Goal: Information Seeking & Learning: Learn about a topic

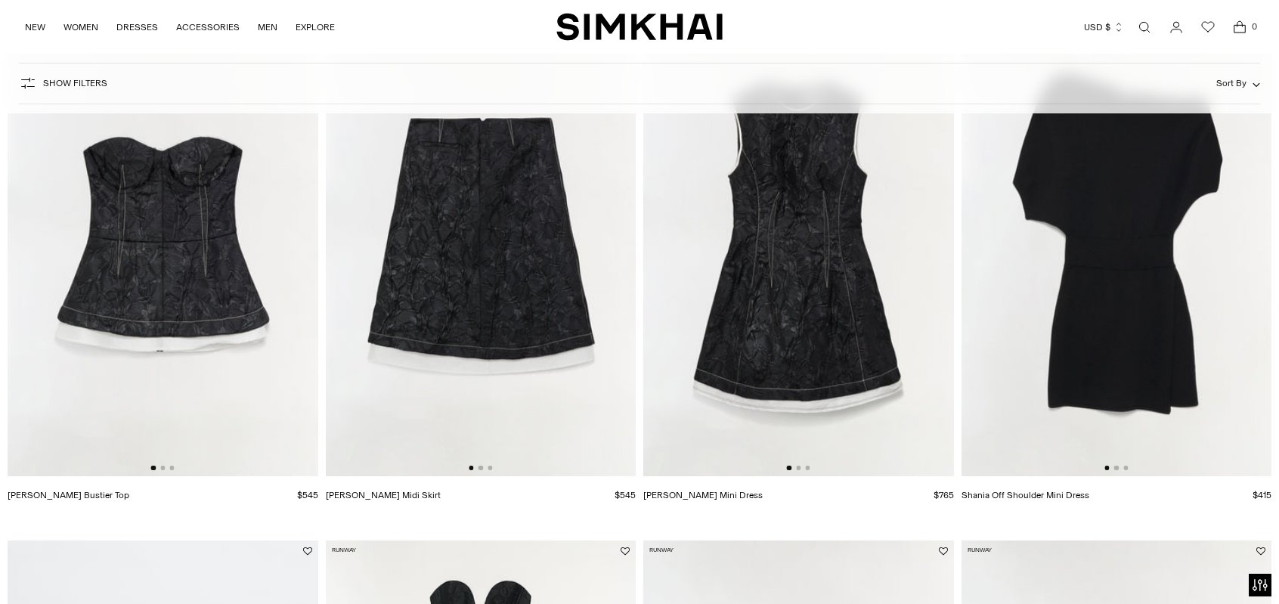
scroll to position [11563, 0]
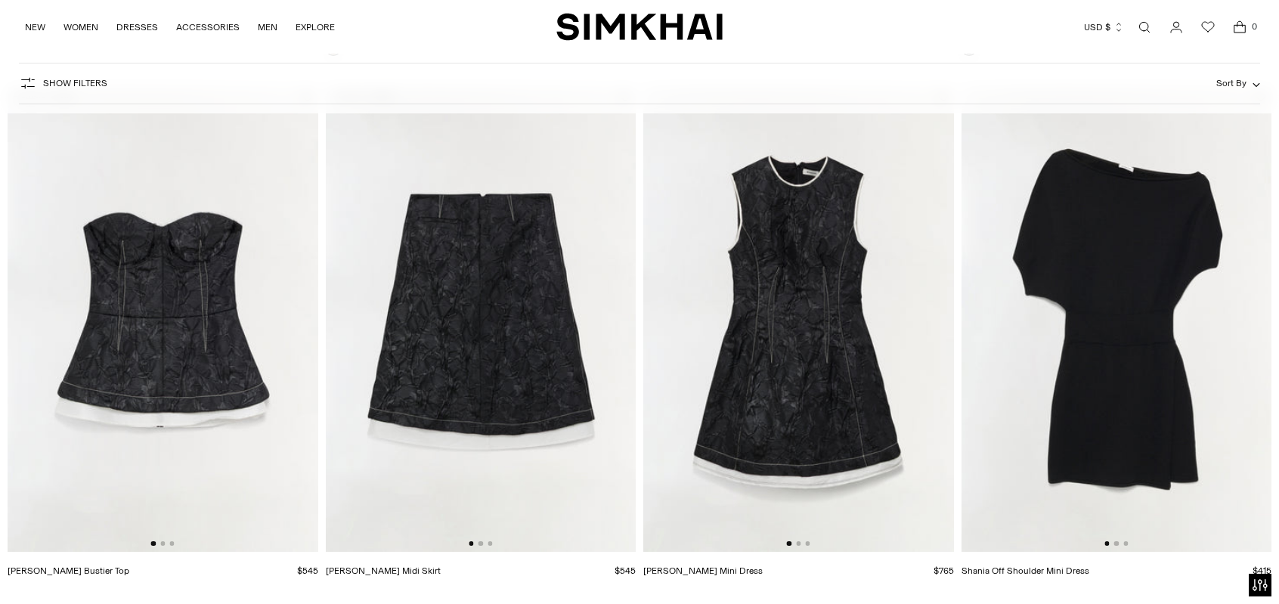
click at [737, 208] on img at bounding box center [798, 320] width 311 height 466
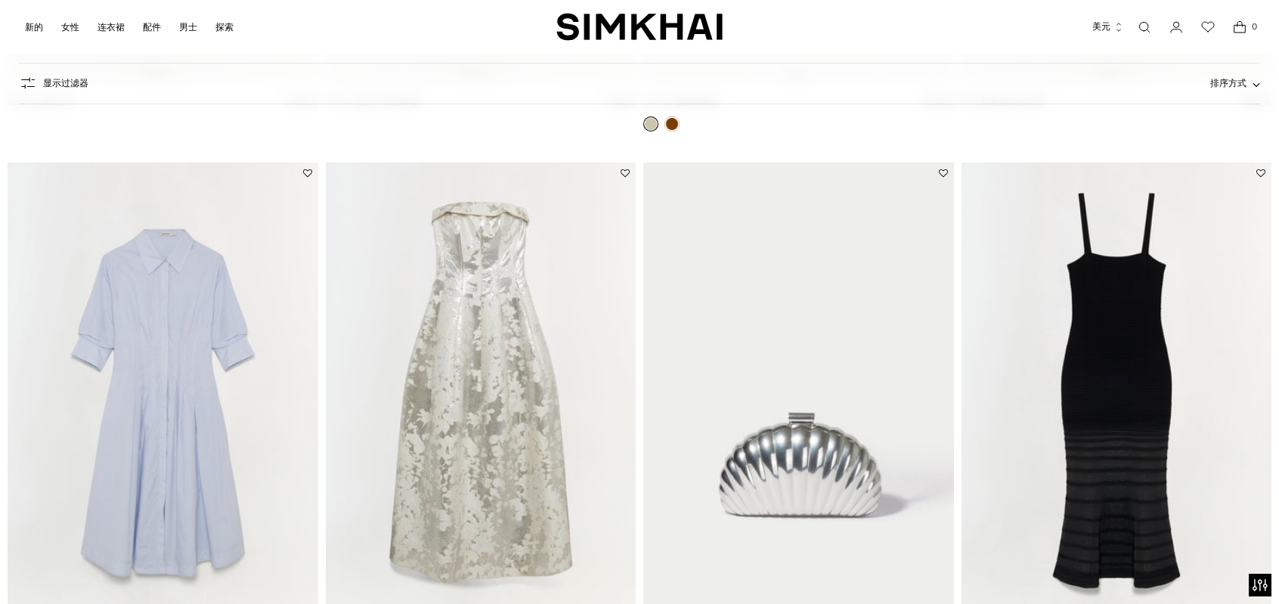
scroll to position [40961, 0]
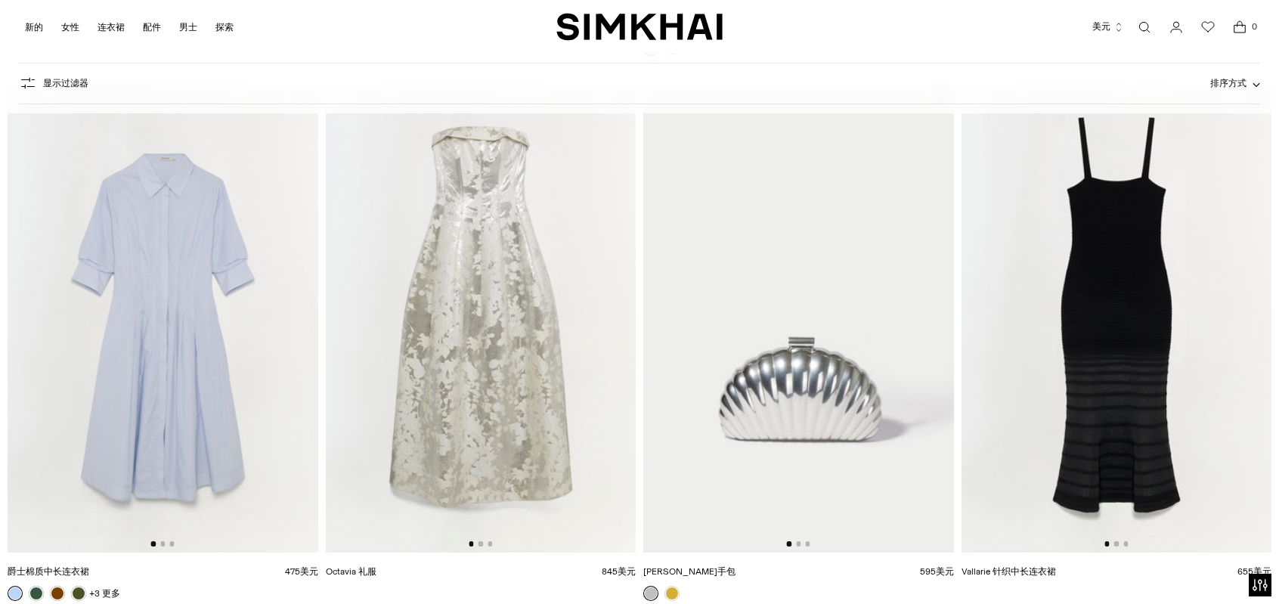
click at [481, 315] on img at bounding box center [481, 320] width 311 height 466
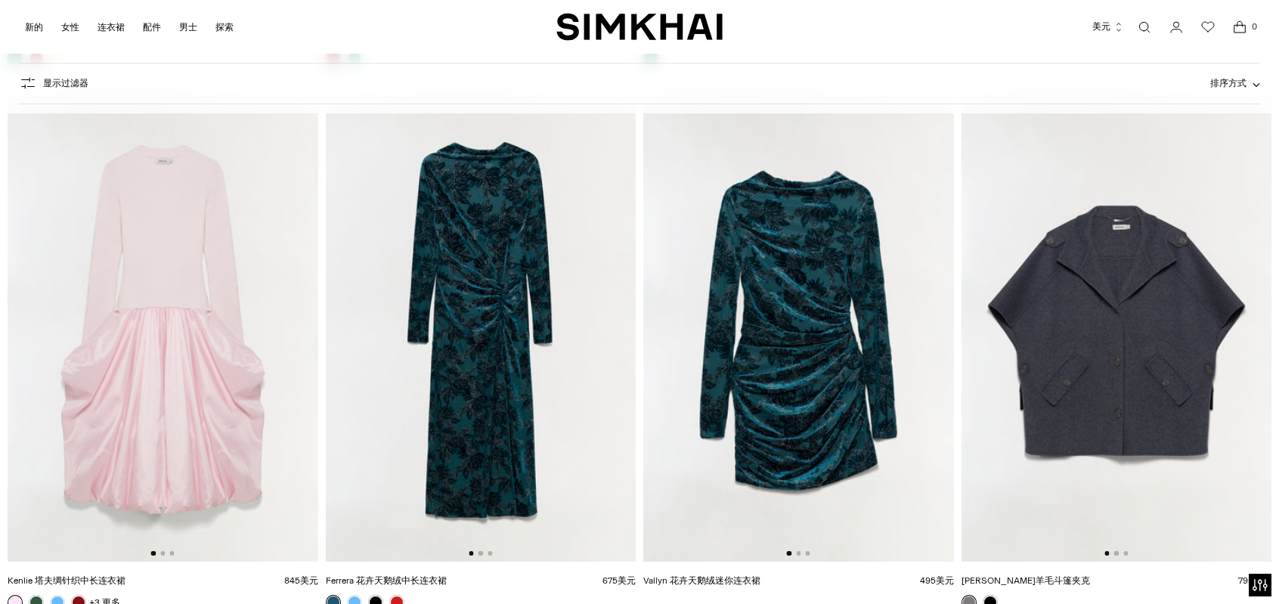
scroll to position [44210, 0]
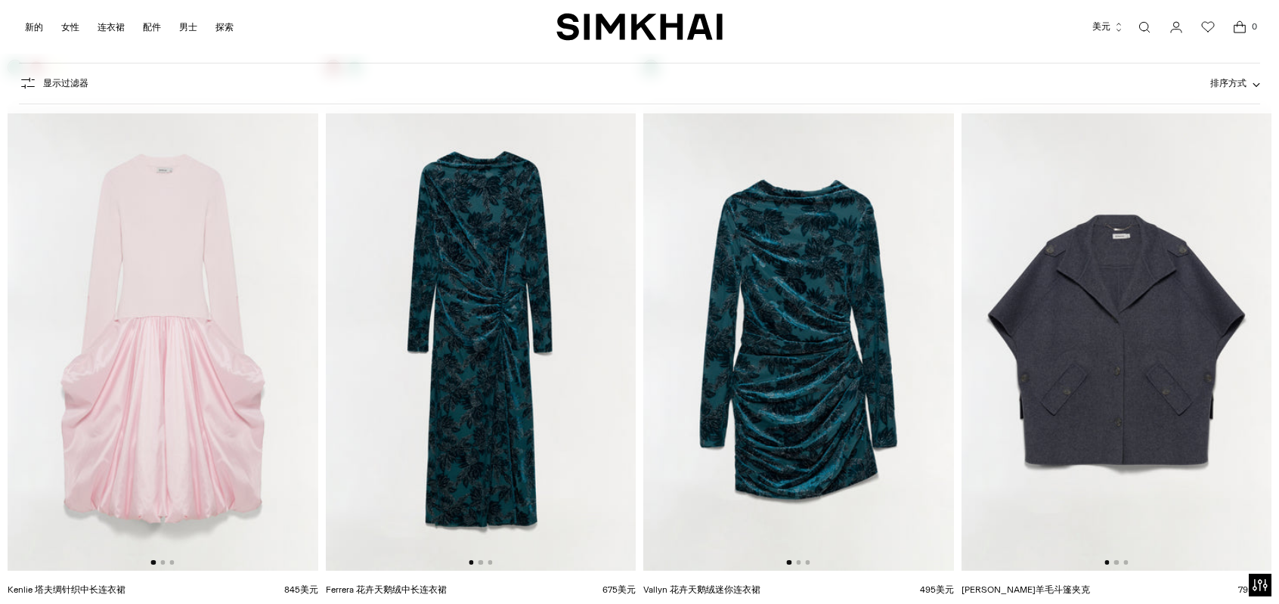
drag, startPoint x: 460, startPoint y: 262, endPoint x: 531, endPoint y: 254, distance: 71.5
click at [460, 262] on img at bounding box center [481, 339] width 311 height 466
click at [787, 297] on img at bounding box center [798, 339] width 311 height 466
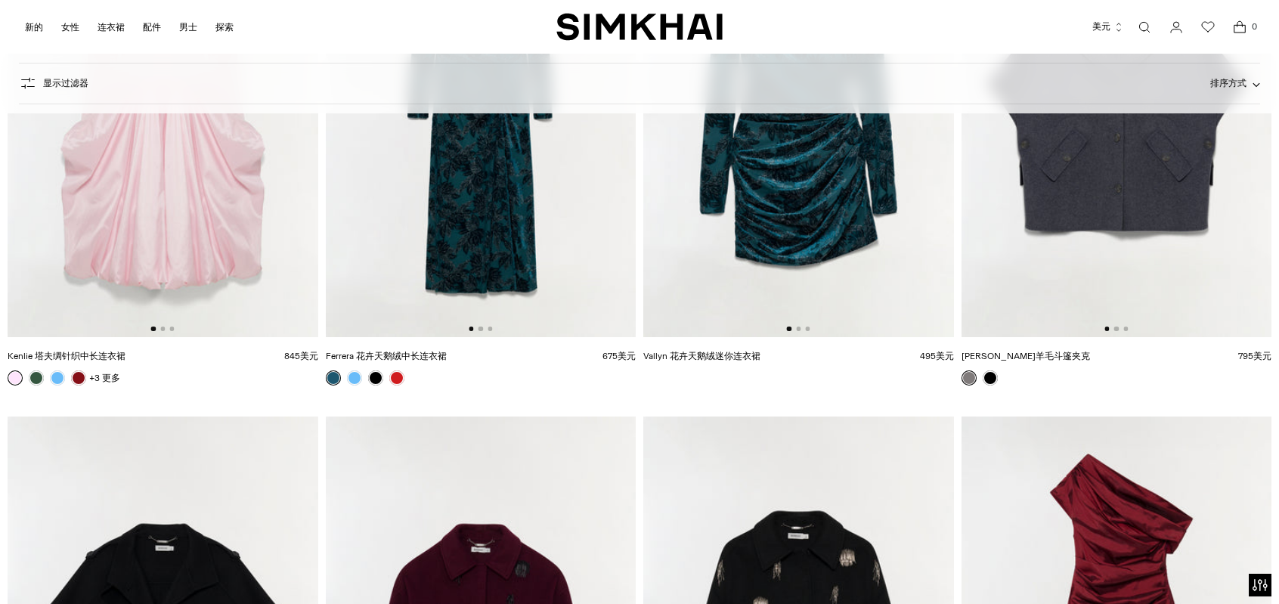
scroll to position [44142, 0]
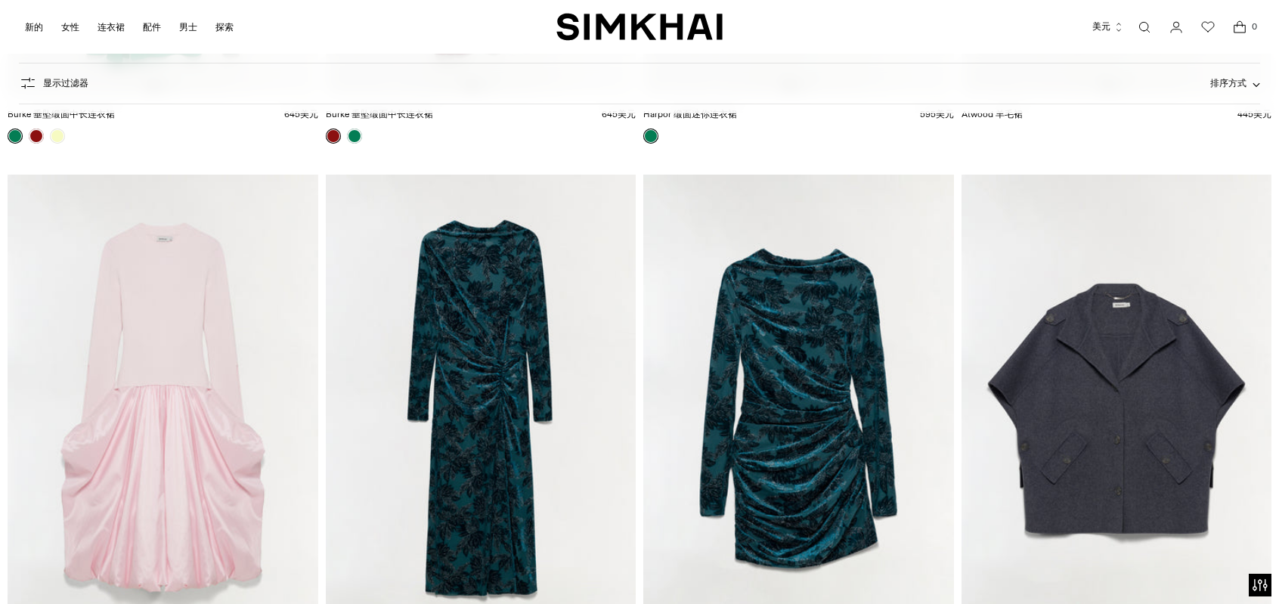
click at [511, 286] on img at bounding box center [481, 408] width 311 height 466
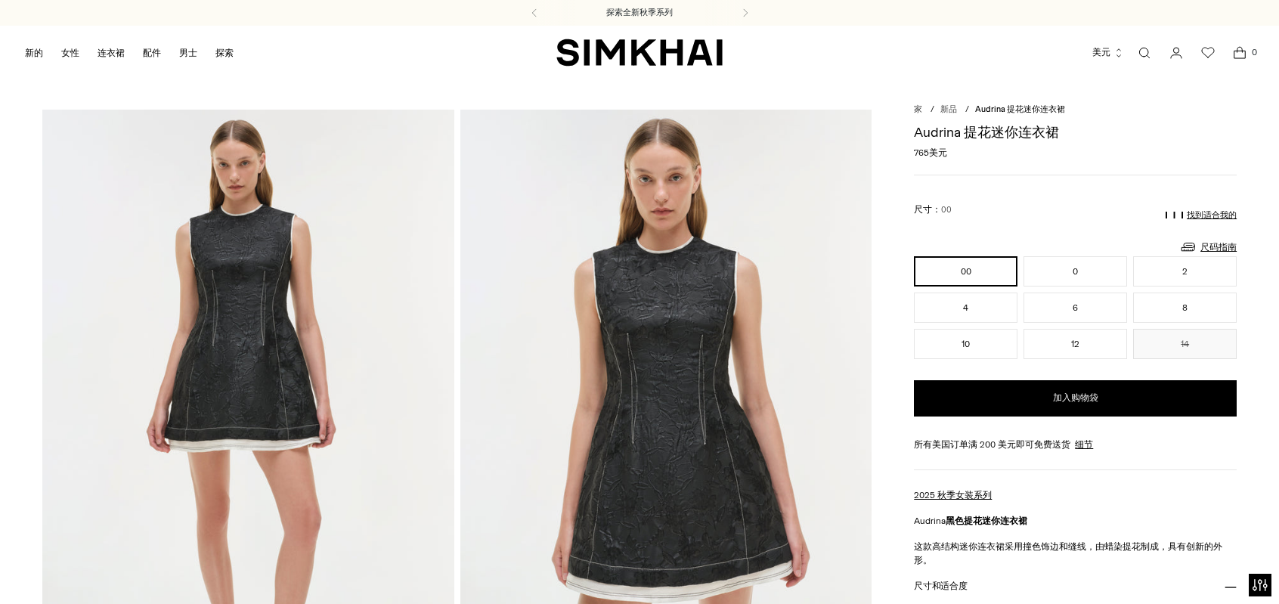
click at [640, 332] on img at bounding box center [666, 418] width 412 height 617
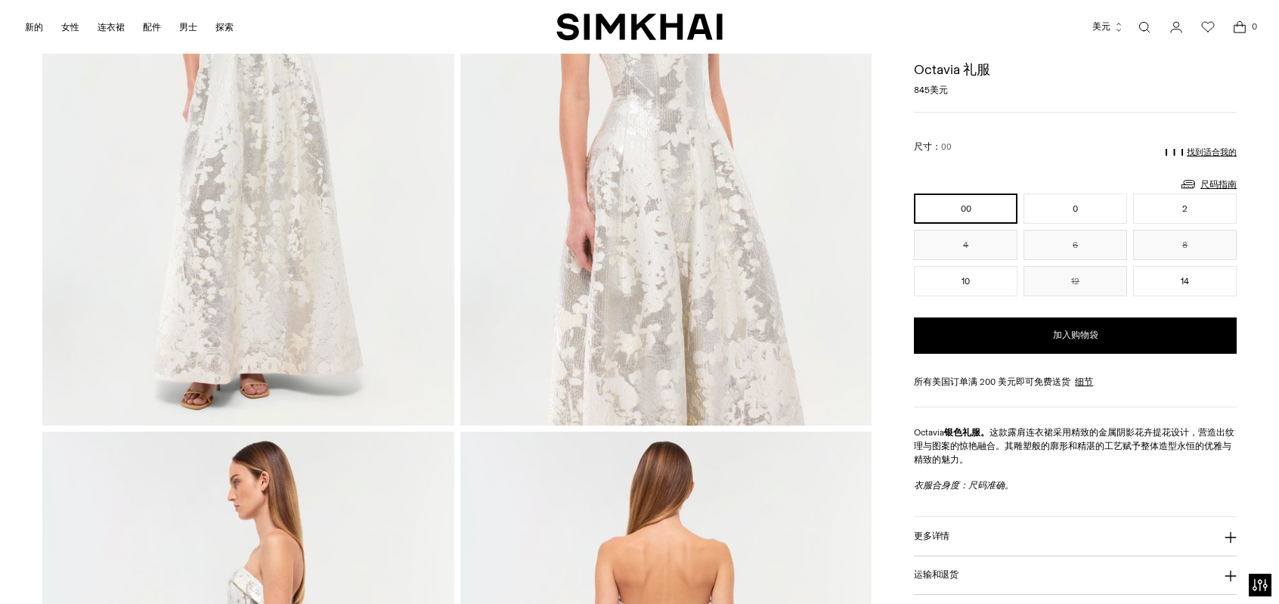
scroll to position [76, 0]
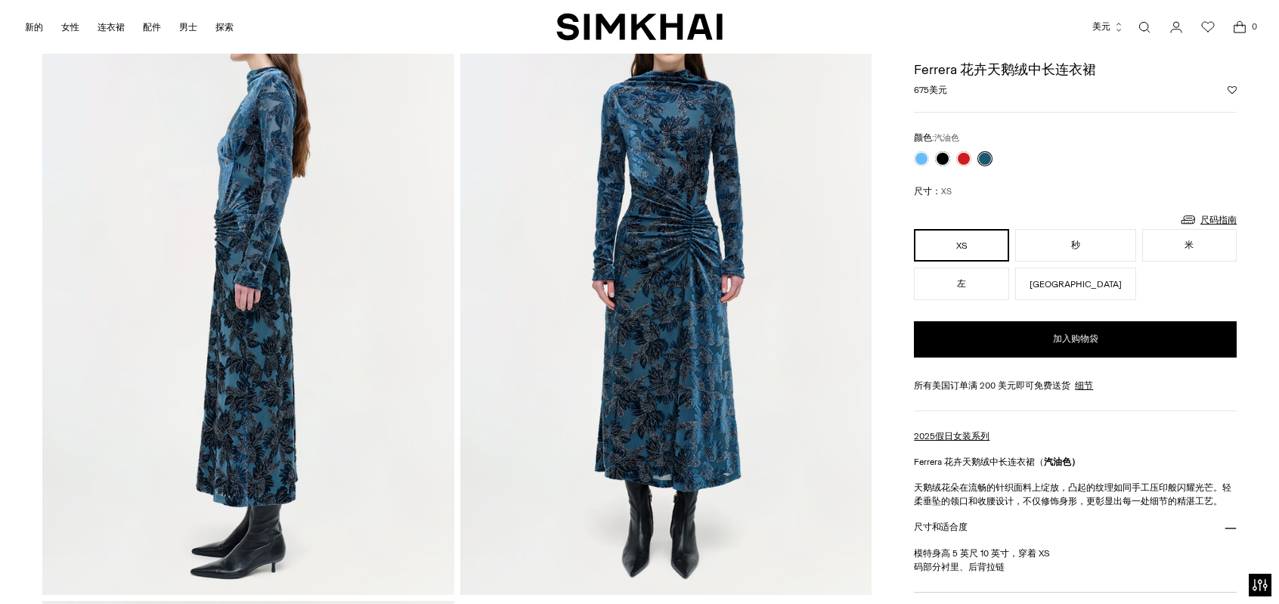
scroll to position [680, 0]
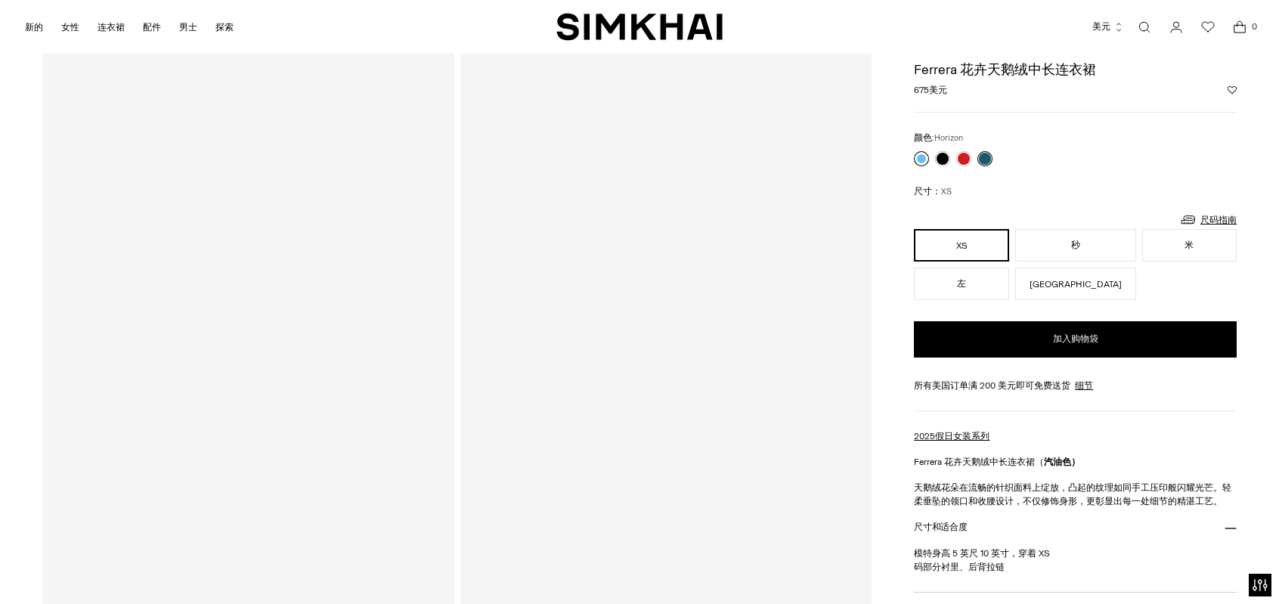
click at [921, 152] on link at bounding box center [921, 158] width 15 height 15
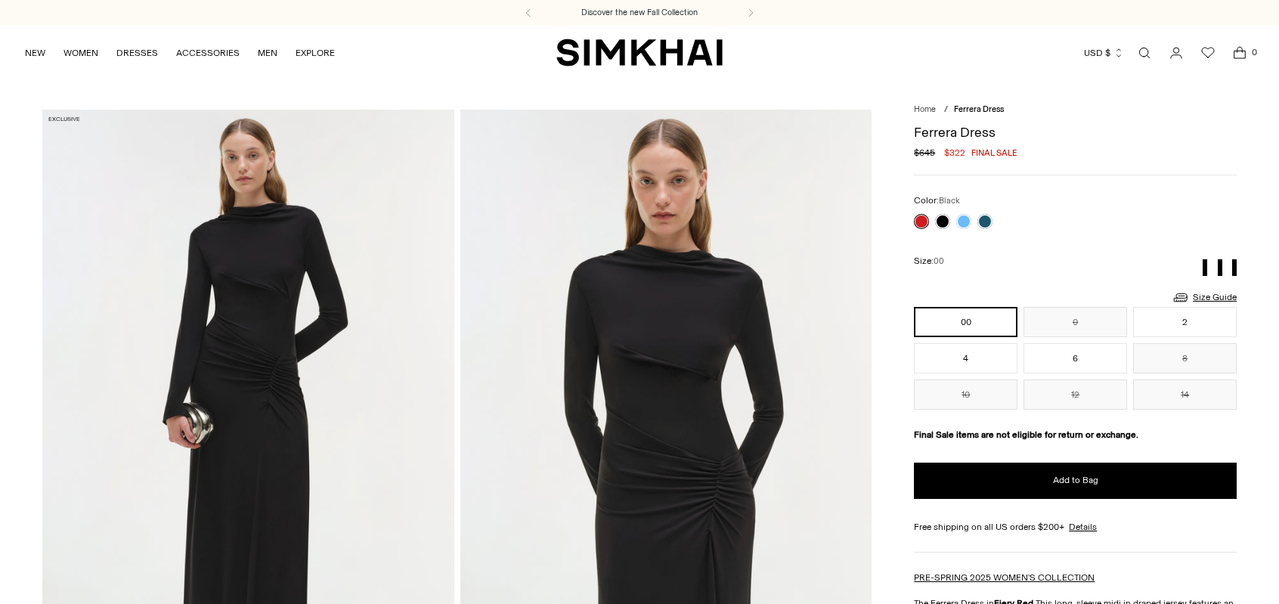
click at [939, 220] on link at bounding box center [942, 221] width 15 height 15
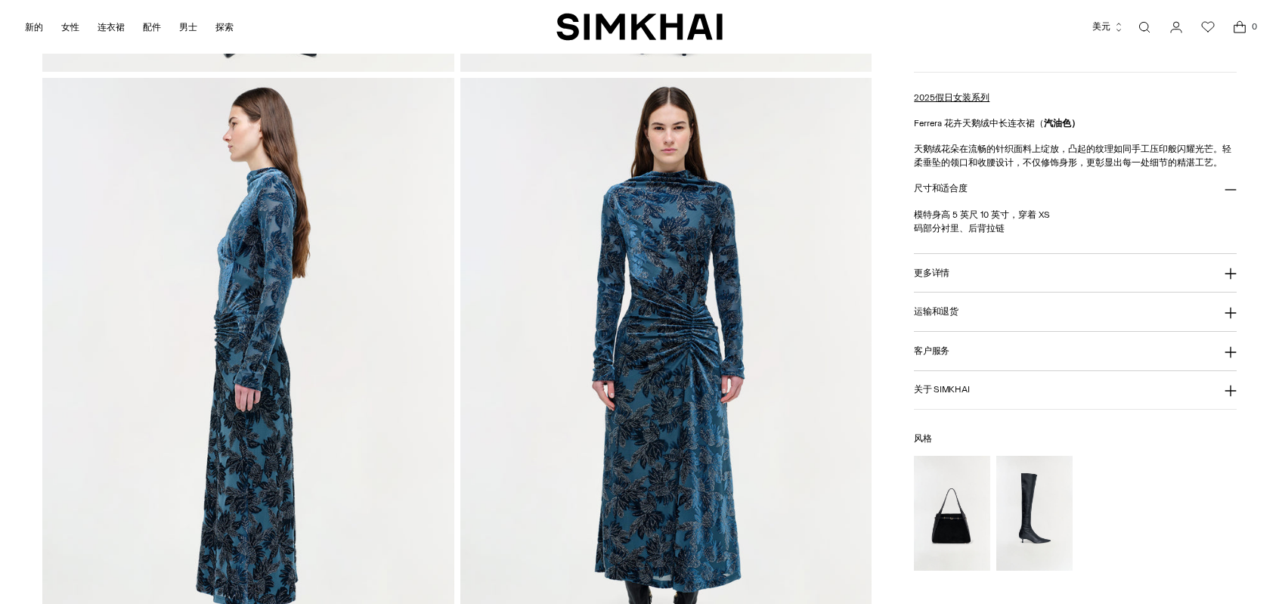
scroll to position [680, 0]
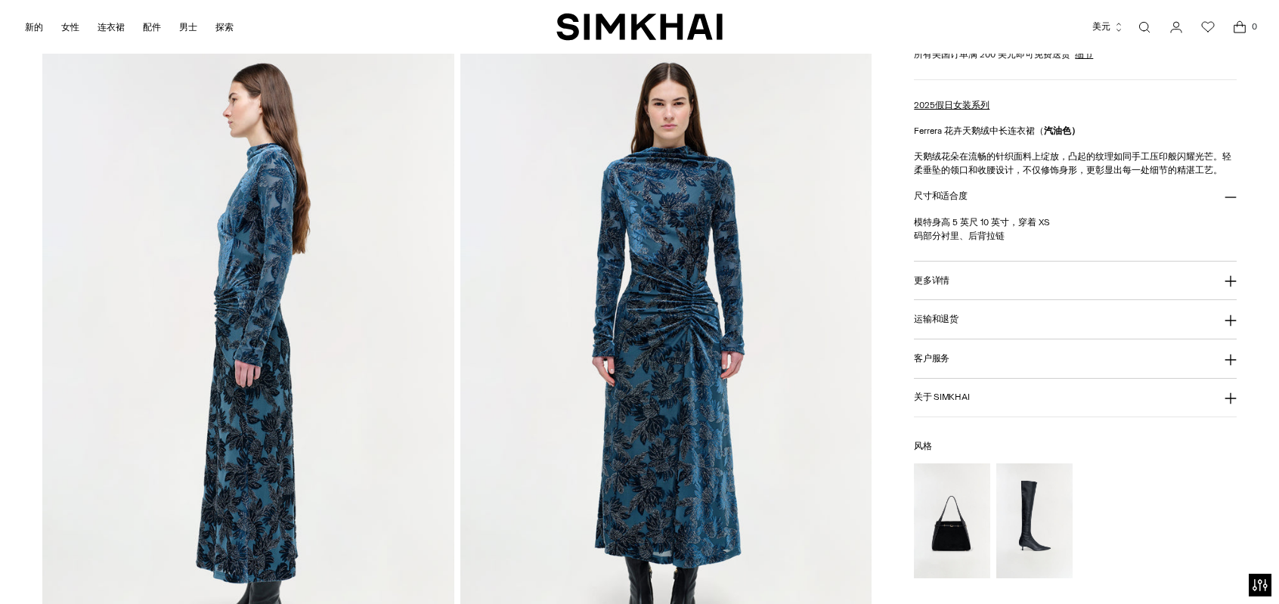
click at [654, 254] on img at bounding box center [666, 362] width 412 height 617
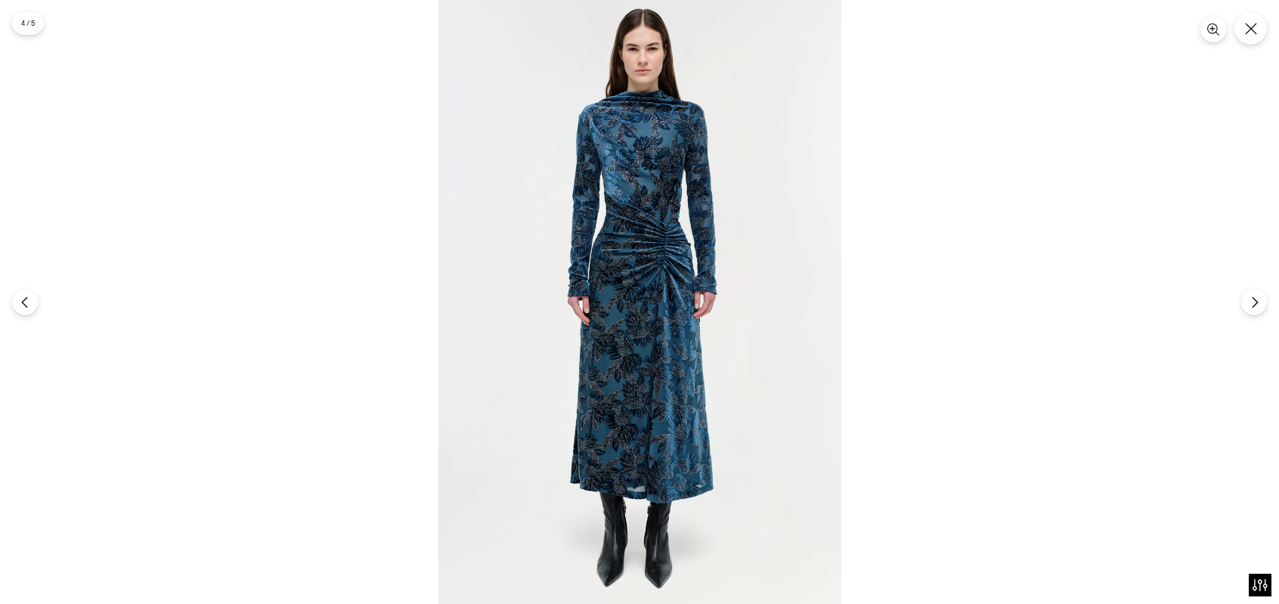
click at [652, 323] on img at bounding box center [639, 302] width 403 height 604
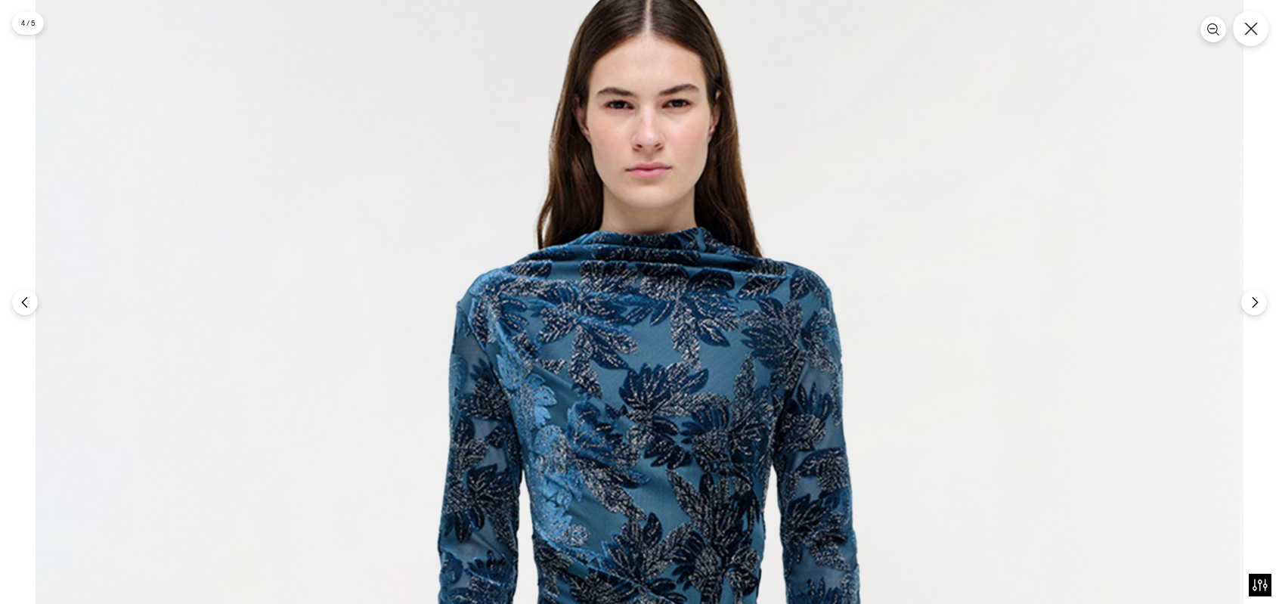
click at [1248, 33] on icon "关闭" at bounding box center [1251, 29] width 14 height 14
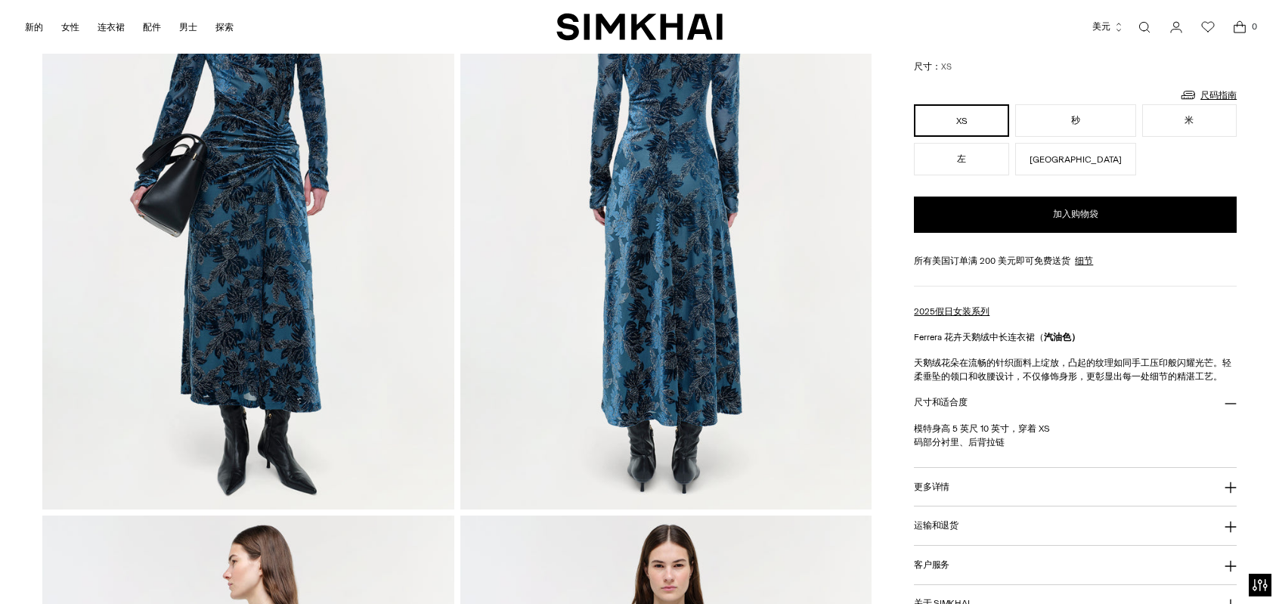
scroll to position [76, 0]
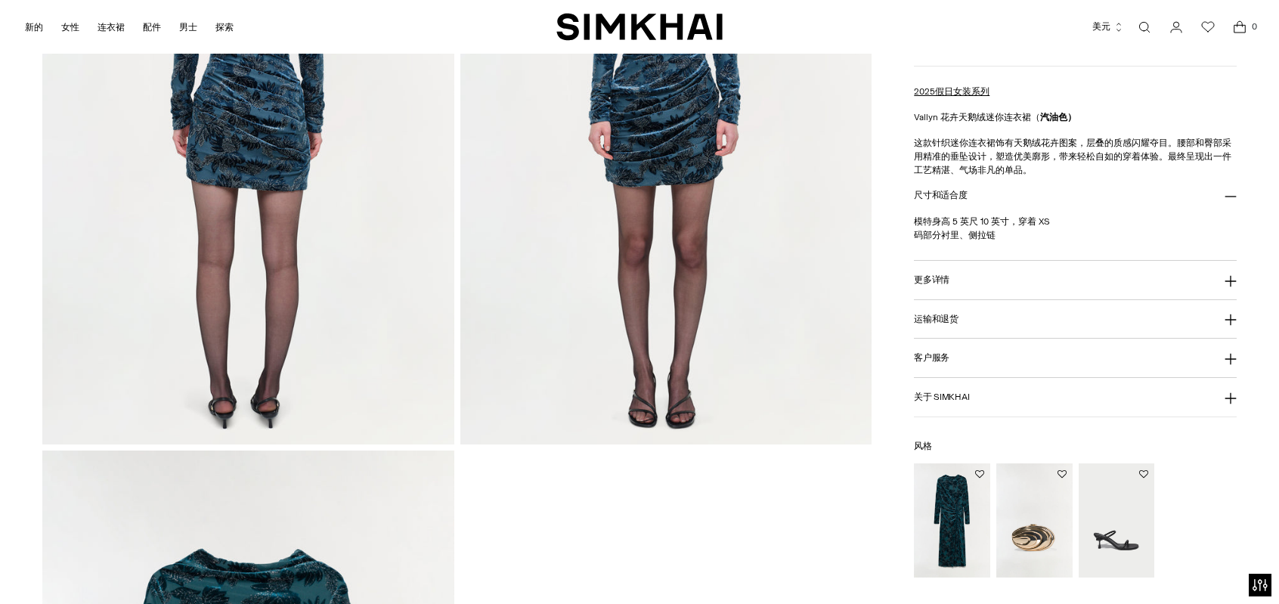
scroll to position [1209, 0]
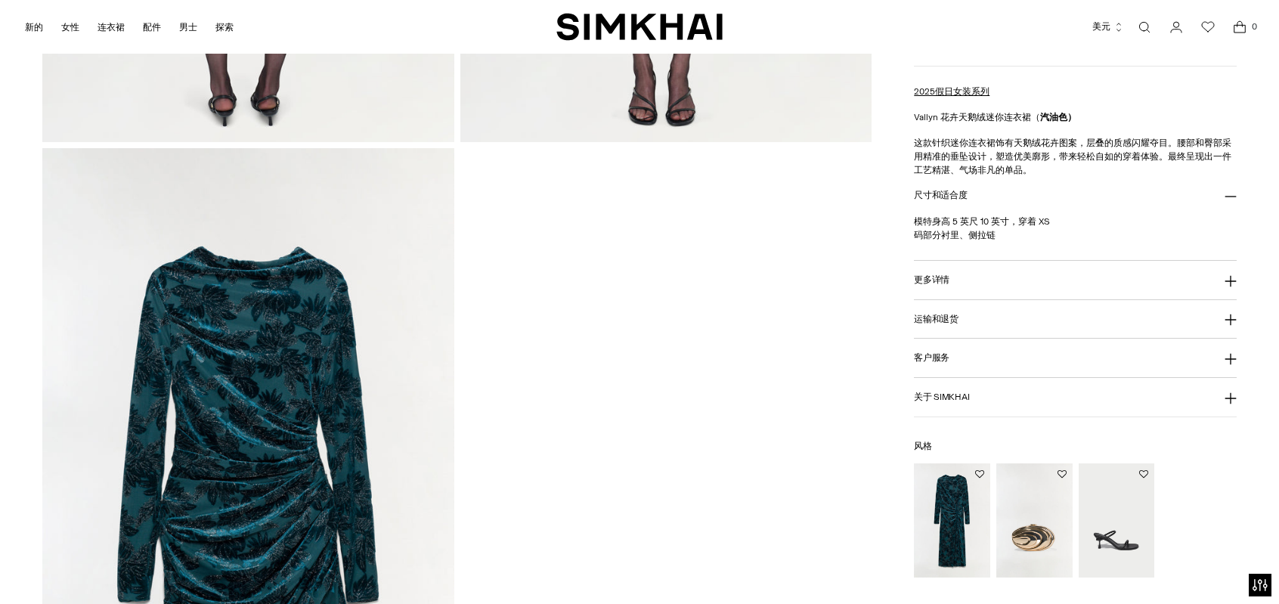
click at [299, 291] on img at bounding box center [248, 456] width 412 height 617
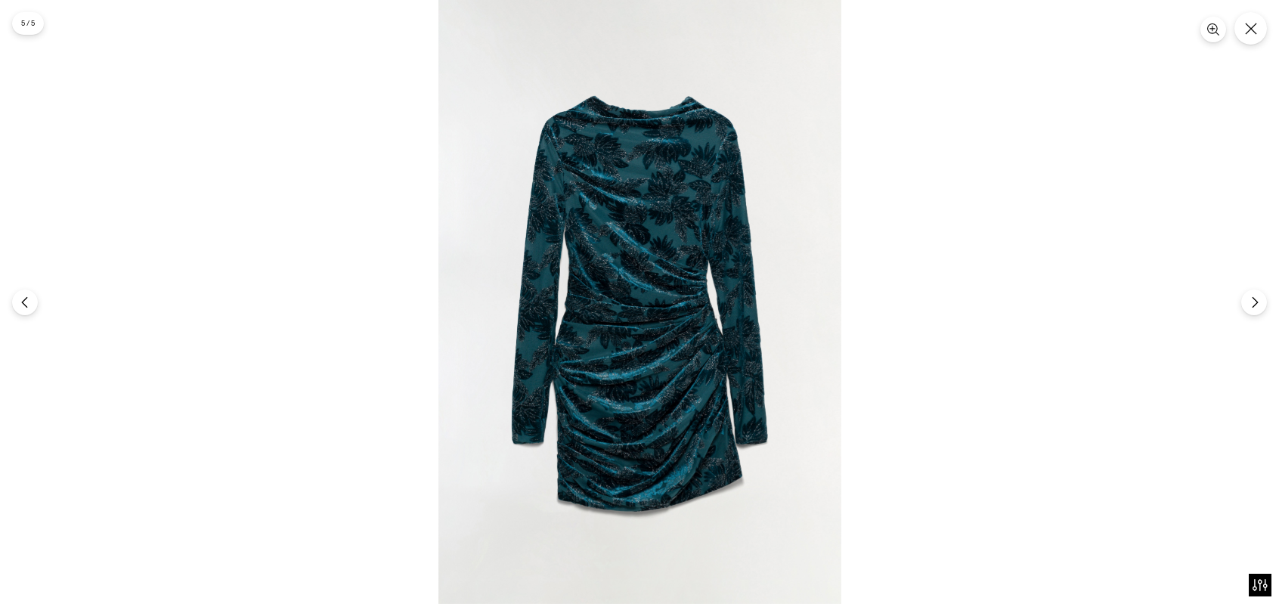
click at [636, 295] on img at bounding box center [639, 302] width 403 height 604
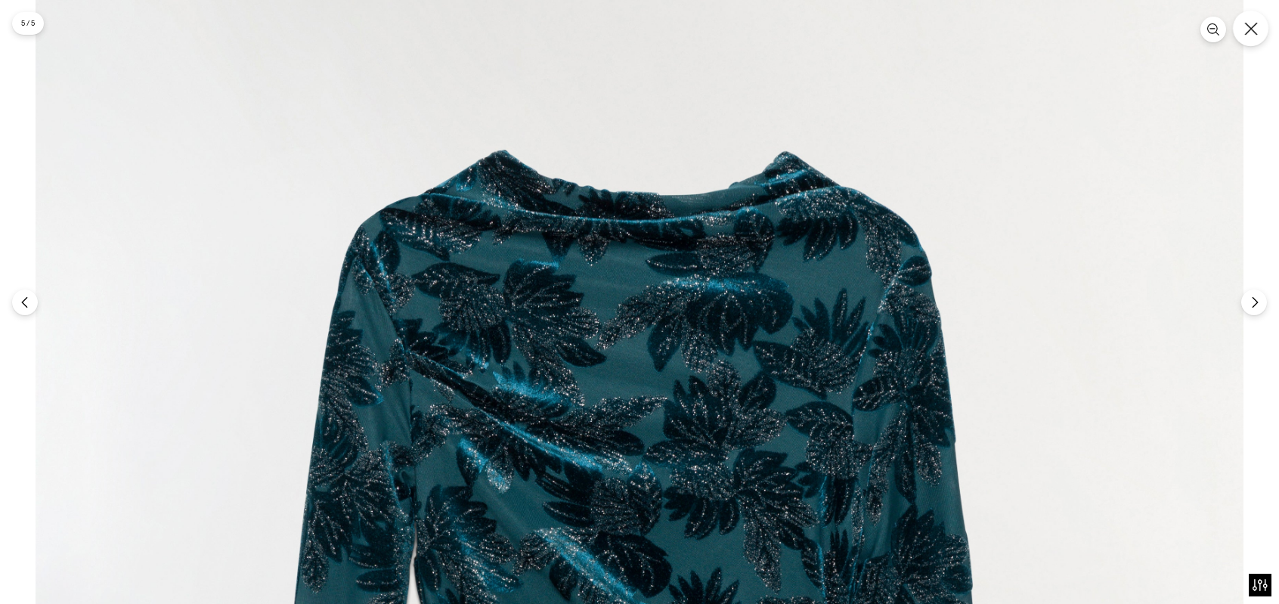
click at [1251, 25] on icon "关闭" at bounding box center [1251, 29] width 14 height 14
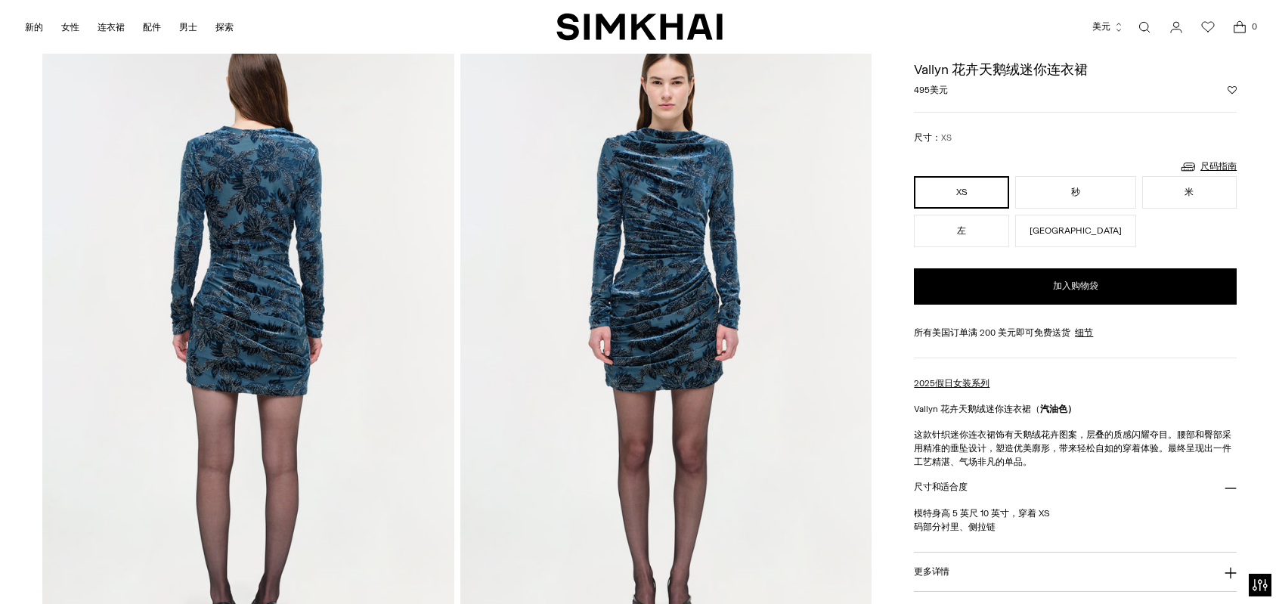
scroll to position [605, 0]
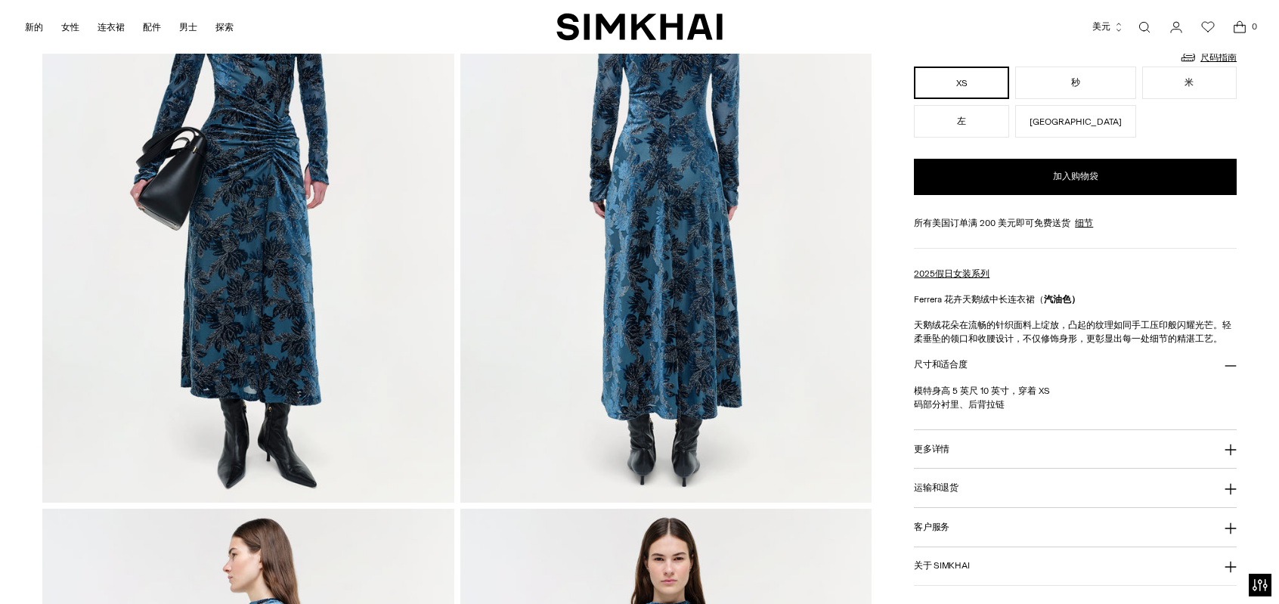
scroll to position [227, 0]
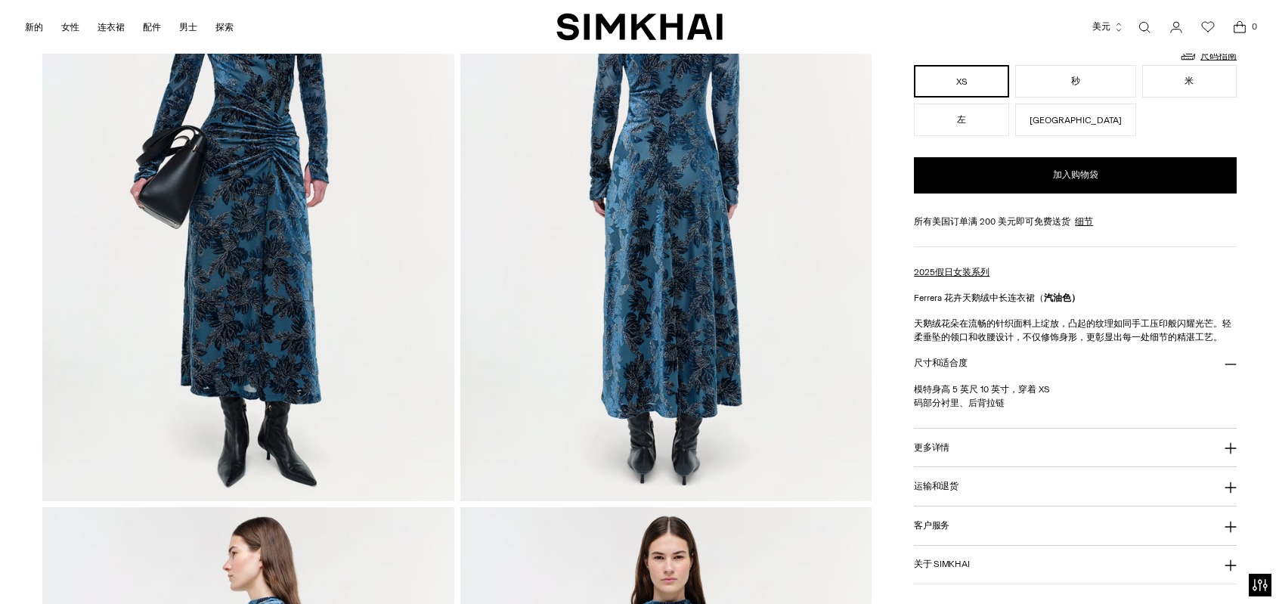
click at [275, 232] on img at bounding box center [248, 191] width 412 height 617
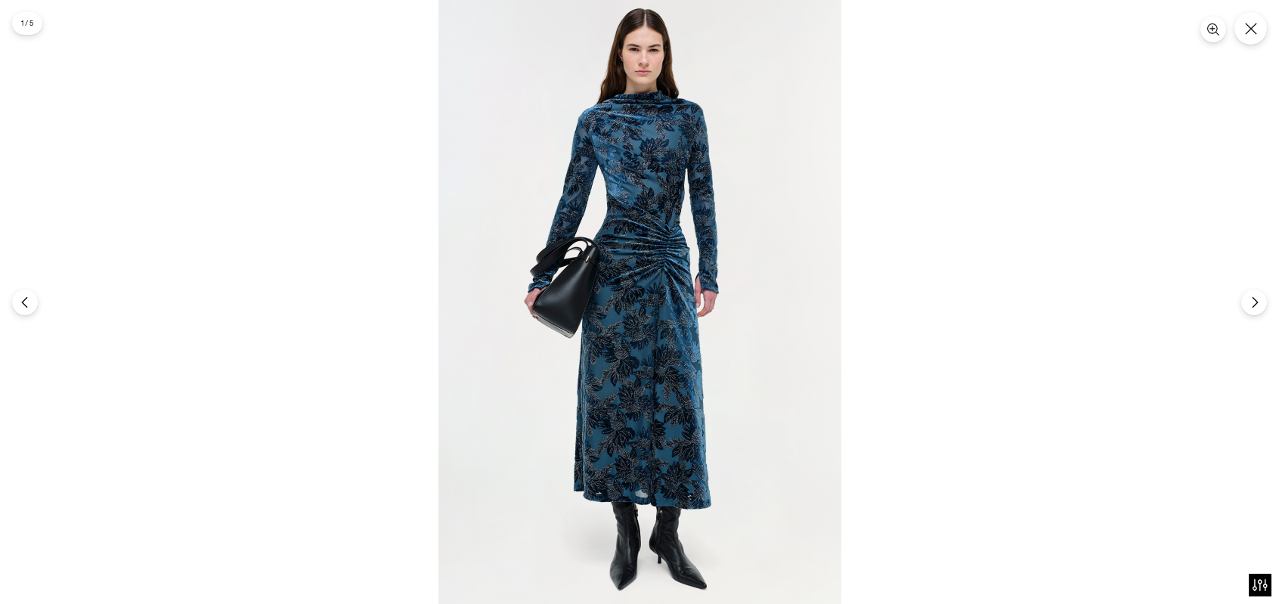
click at [612, 276] on img at bounding box center [639, 302] width 403 height 604
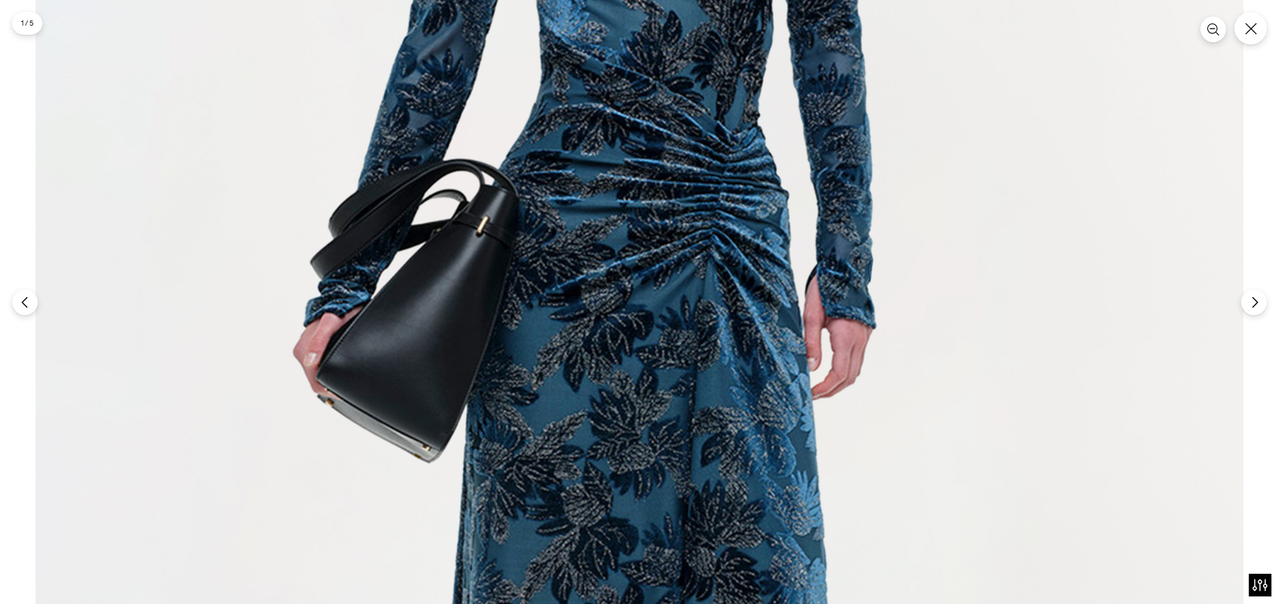
click at [679, 283] on img at bounding box center [640, 353] width 1208 height 1811
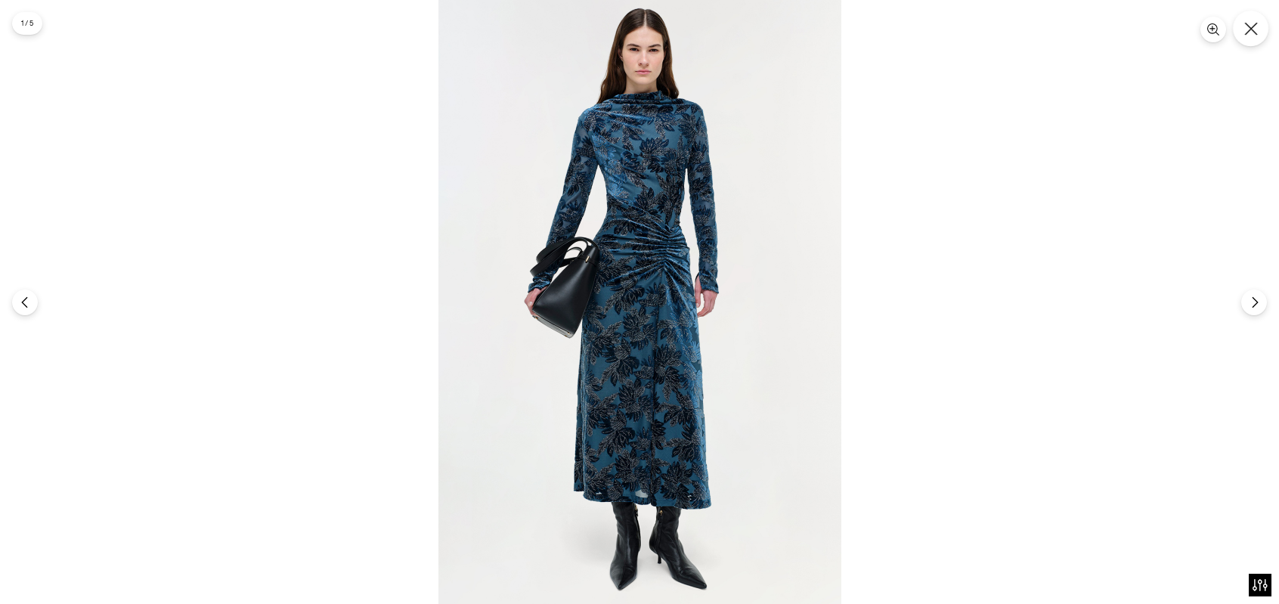
click at [1242, 32] on button "关闭" at bounding box center [1251, 29] width 36 height 36
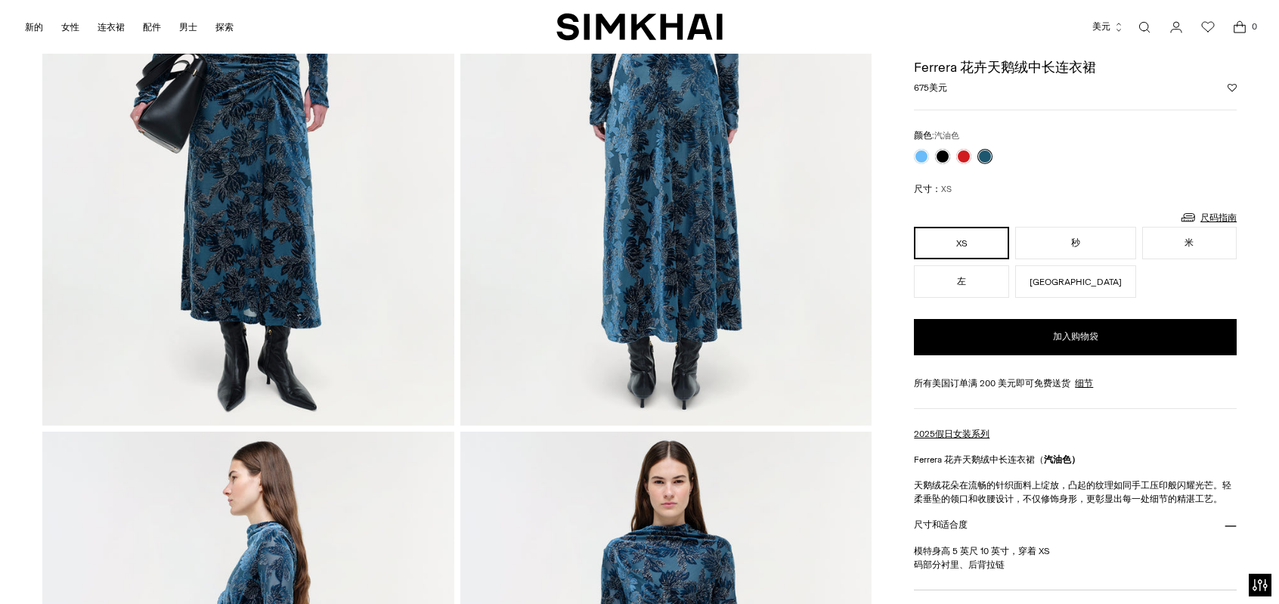
scroll to position [76, 0]
